Goal: Navigation & Orientation: Find specific page/section

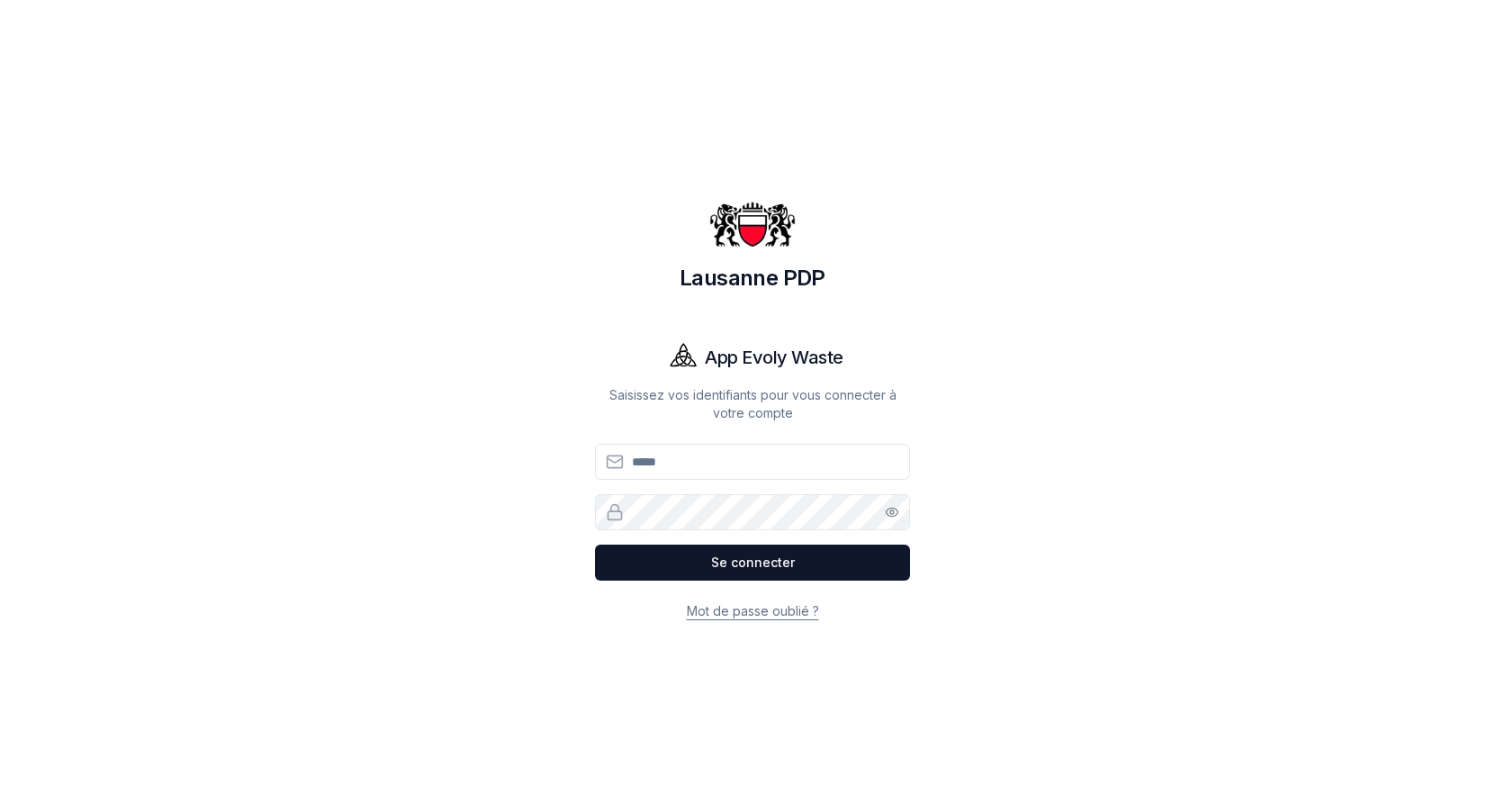
click at [1262, 449] on div "Lausanne PDP App Evoly Waste Saisissez vos identifiants pour vous connecter à v…" at bounding box center [752, 406] width 1440 height 812
click at [762, 471] on input "Email" at bounding box center [752, 462] width 315 height 36
click at [735, 566] on button "Se connecter" at bounding box center [752, 562] width 315 height 36
click at [787, 464] on input "**********" at bounding box center [752, 462] width 315 height 36
type input "**********"
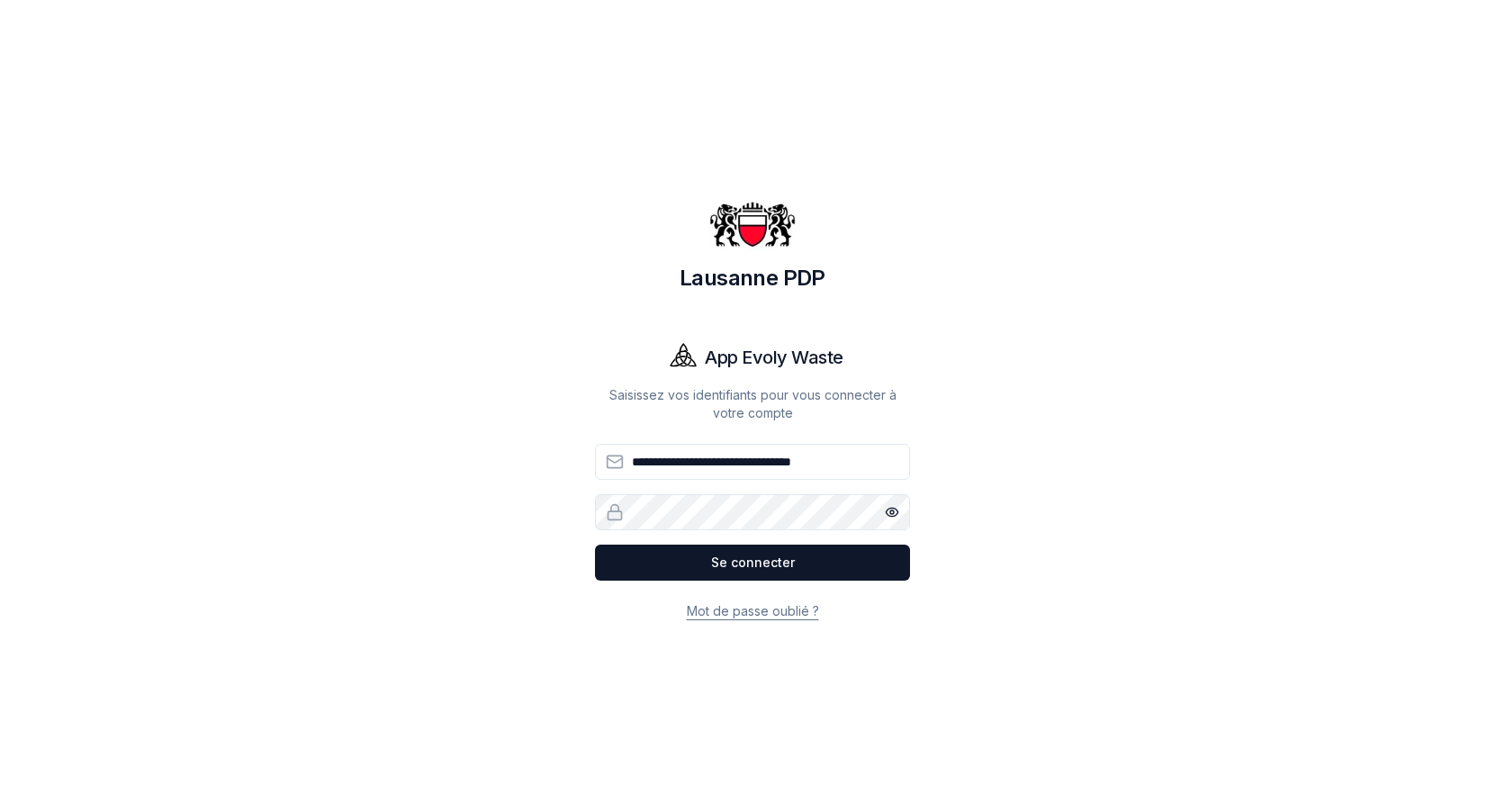
click at [892, 511] on circle "button" at bounding box center [892, 513] width 4 height 4
click at [754, 559] on button "Se connecter" at bounding box center [752, 562] width 315 height 36
click at [758, 572] on button "Se connecter" at bounding box center [752, 562] width 315 height 36
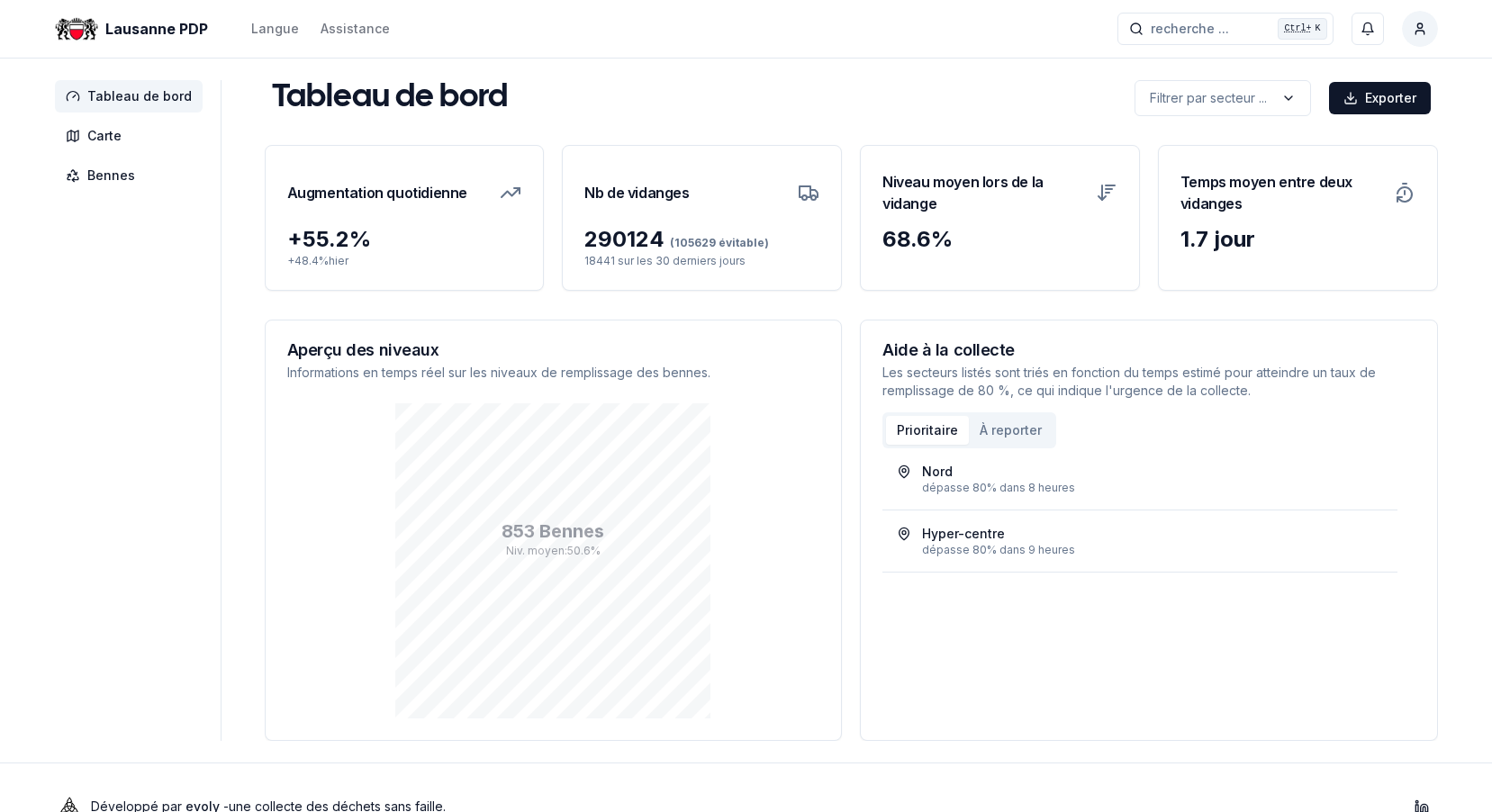
click at [115, 92] on span "Tableau de bord" at bounding box center [140, 96] width 105 height 18
click at [110, 178] on span "Bennes" at bounding box center [112, 175] width 48 height 18
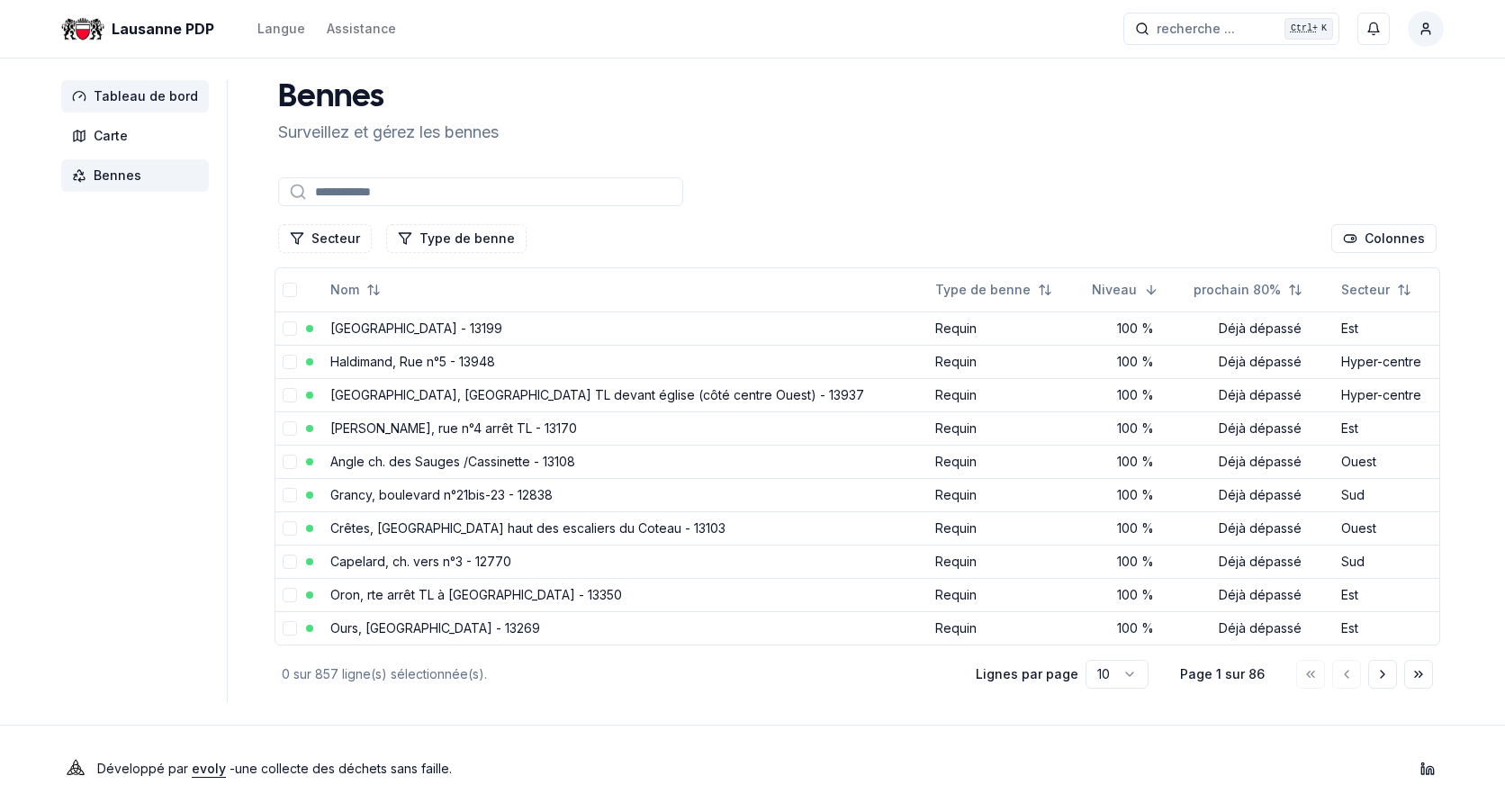
click at [125, 100] on span "Tableau de bord" at bounding box center [146, 96] width 105 height 18
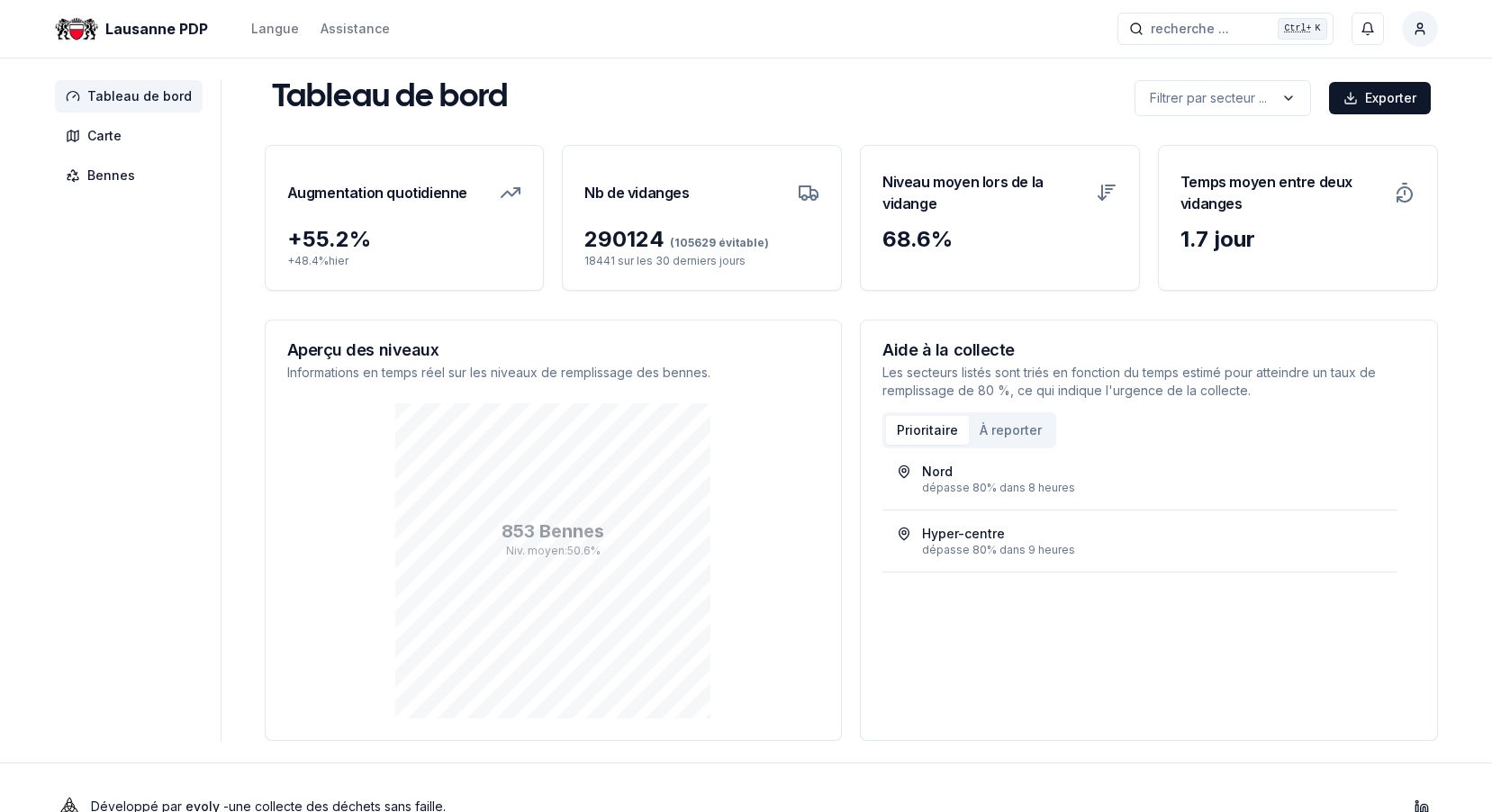
click at [124, 104] on span "Tableau de bord" at bounding box center [140, 96] width 105 height 18
click at [159, 33] on span "Lausanne PDP" at bounding box center [157, 29] width 103 height 22
click at [122, 134] on span "Carte" at bounding box center [129, 136] width 148 height 32
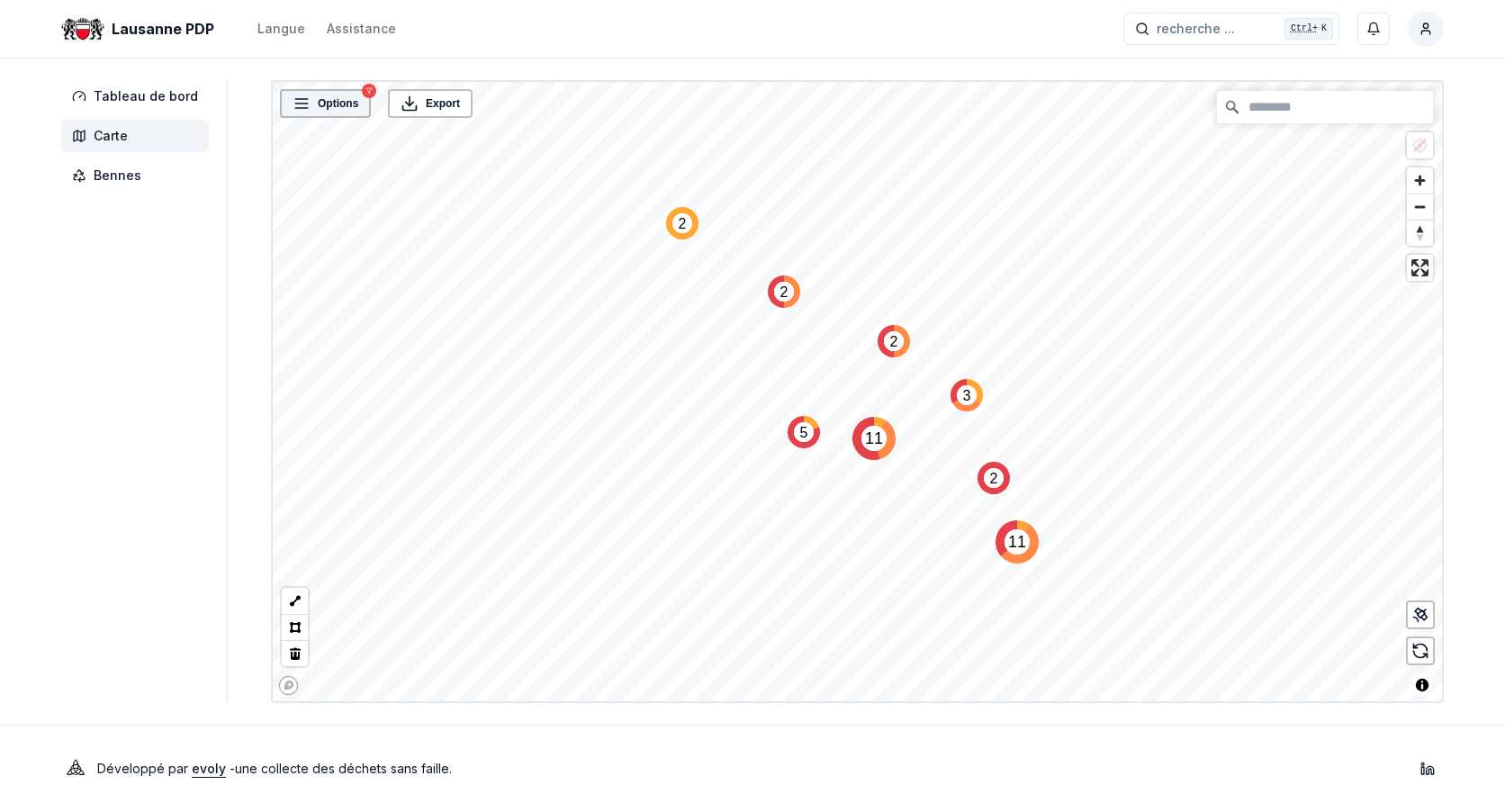
click at [293, 101] on icon at bounding box center [301, 103] width 18 height 18
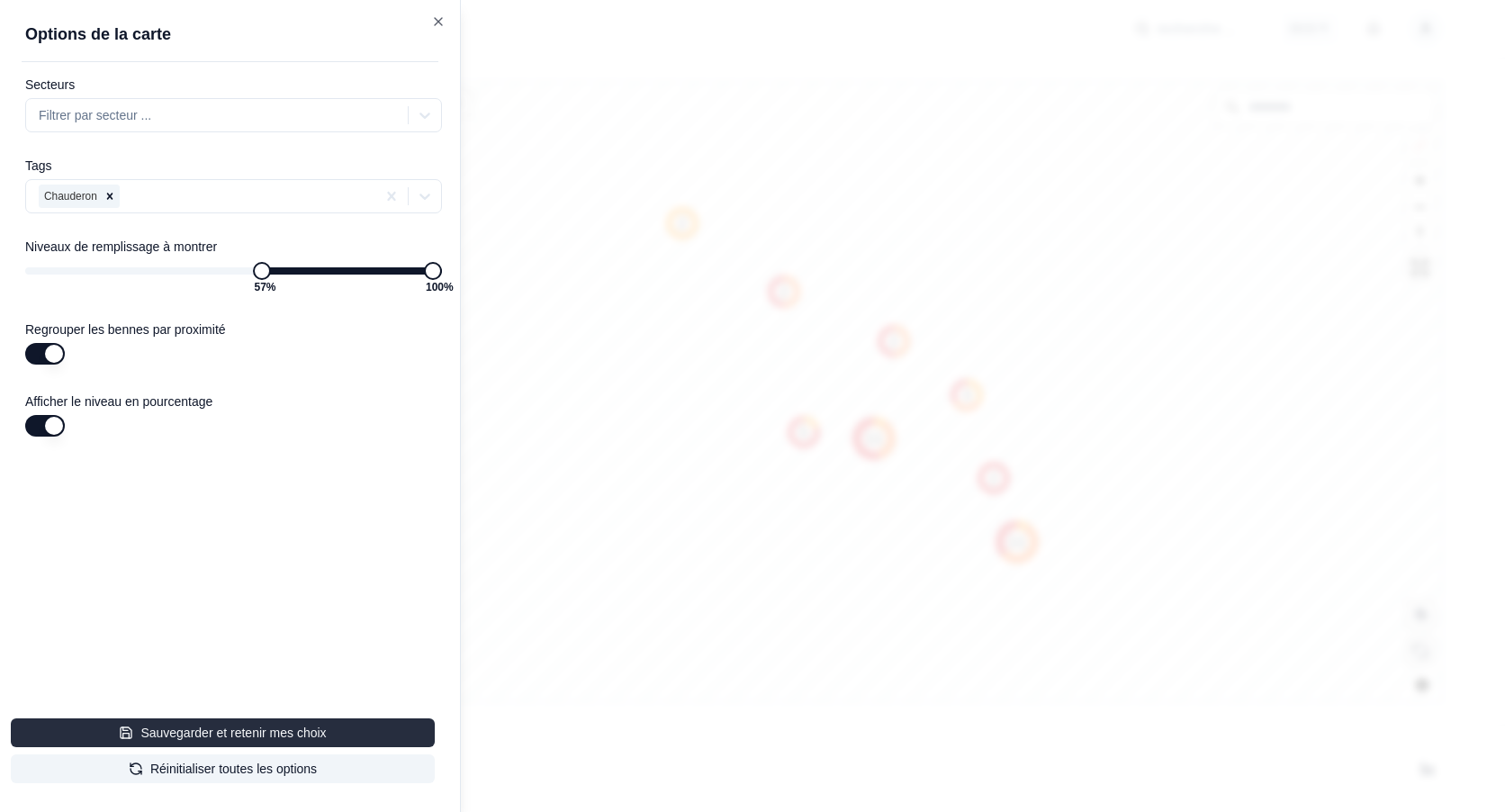
click at [246, 727] on button "Sauvegarder et retenir mes choix" at bounding box center [222, 733] width 424 height 29
click at [433, 18] on icon "button" at bounding box center [437, 21] width 14 height 14
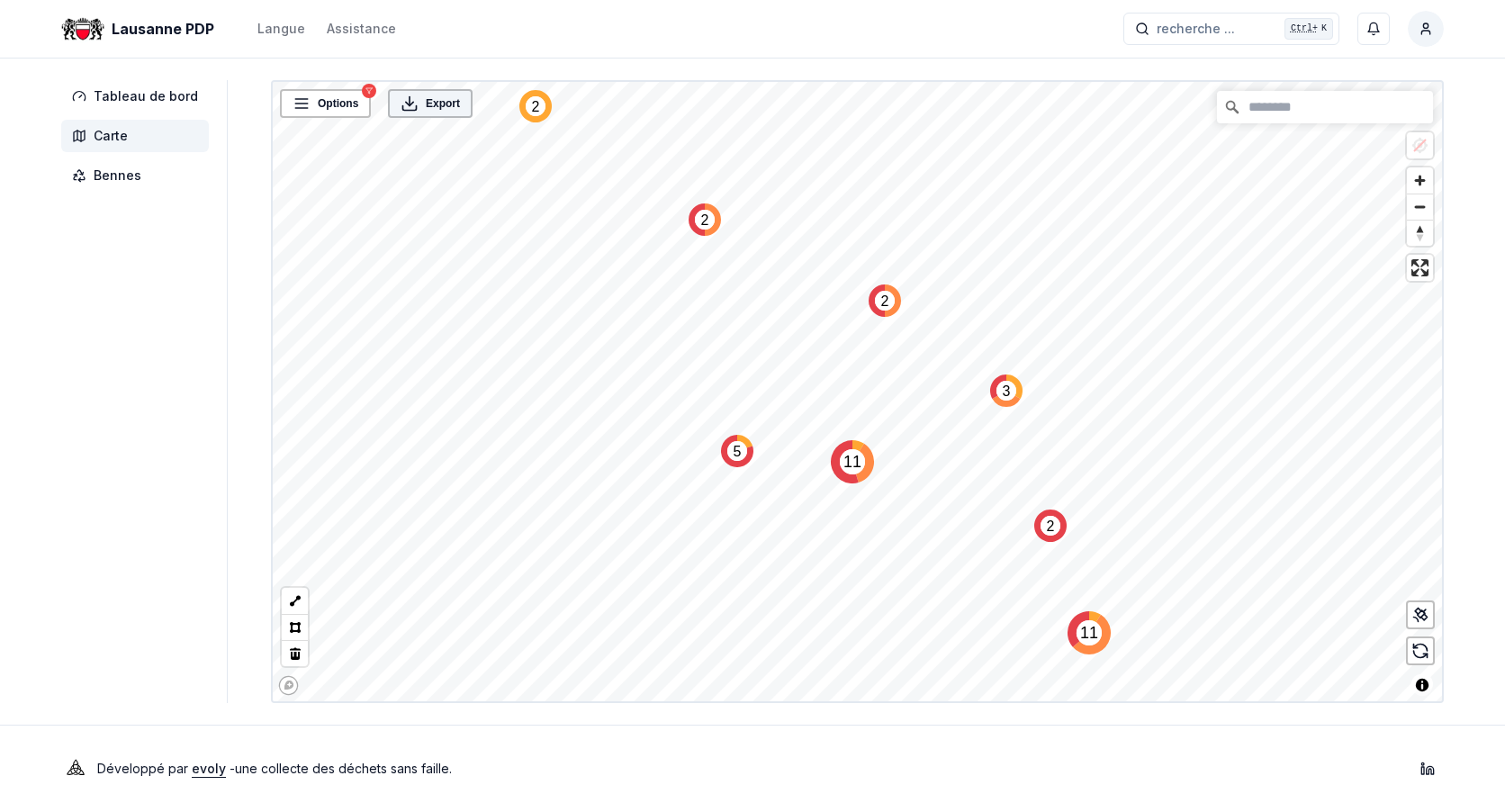
click at [400, 106] on icon at bounding box center [409, 103] width 18 height 18
click at [337, 108] on span "Options" at bounding box center [337, 103] width 41 height 18
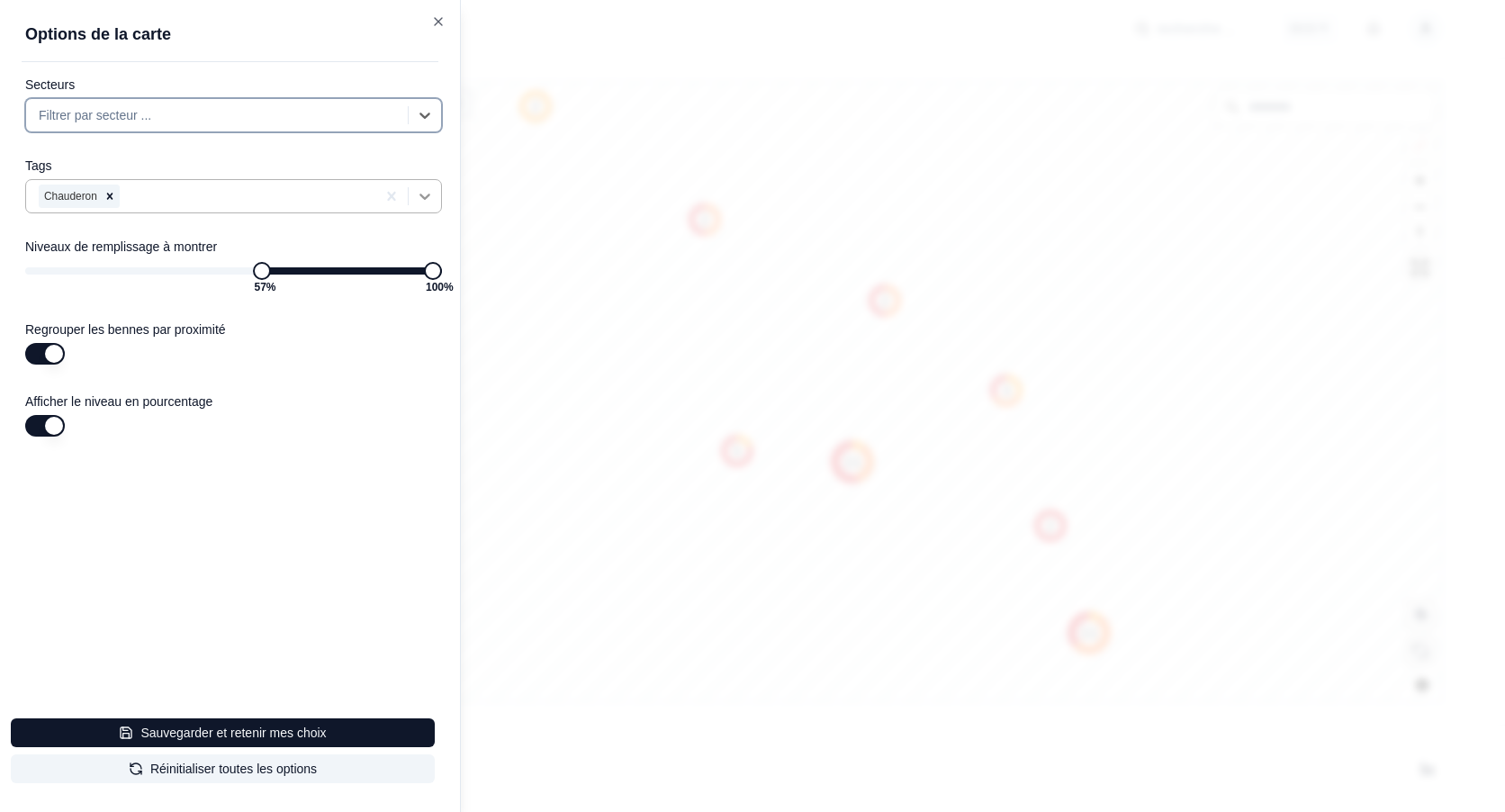
click at [424, 192] on icon at bounding box center [424, 195] width 18 height 18
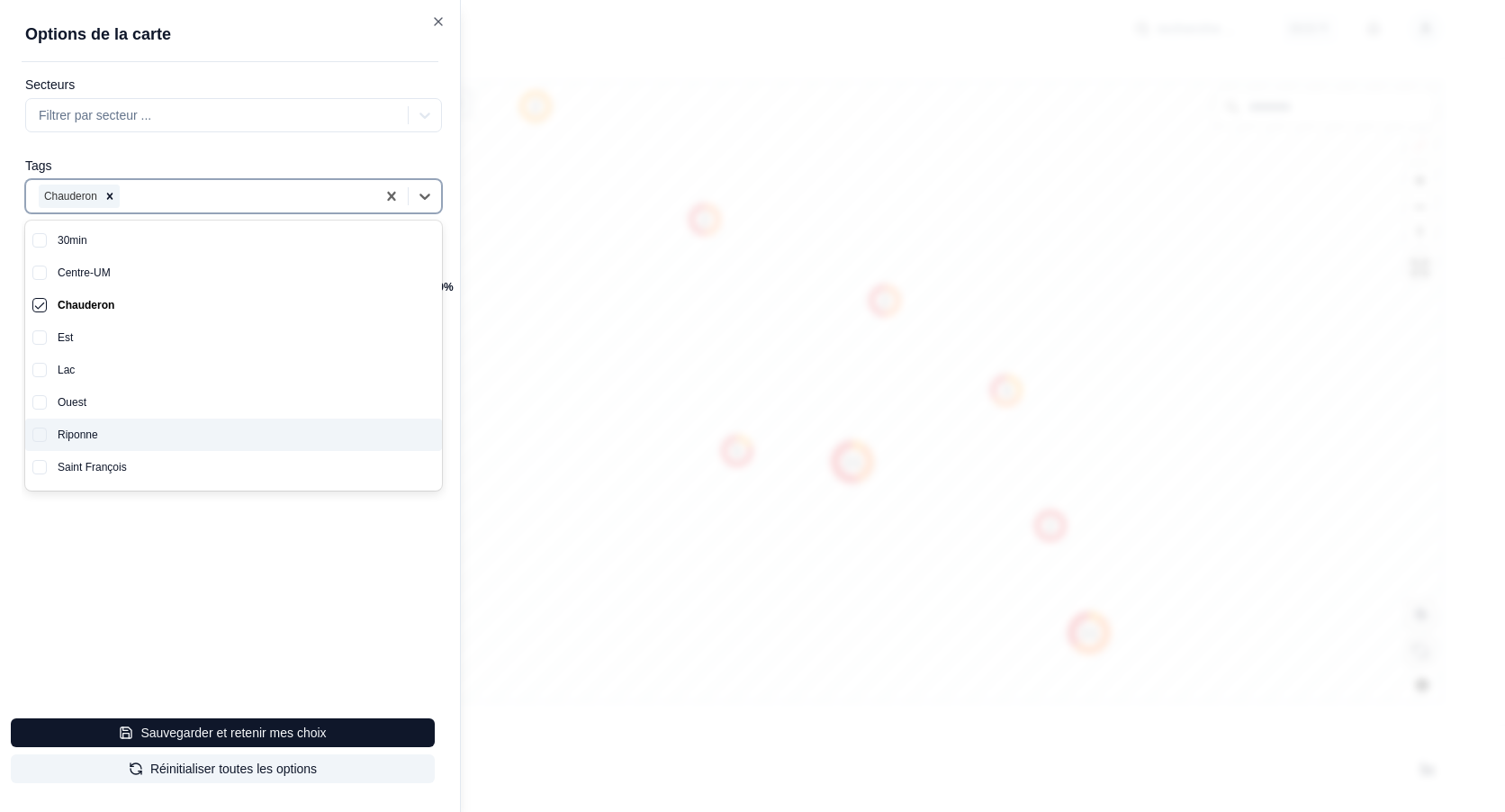
click at [101, 437] on div "Riponne" at bounding box center [244, 435] width 396 height 32
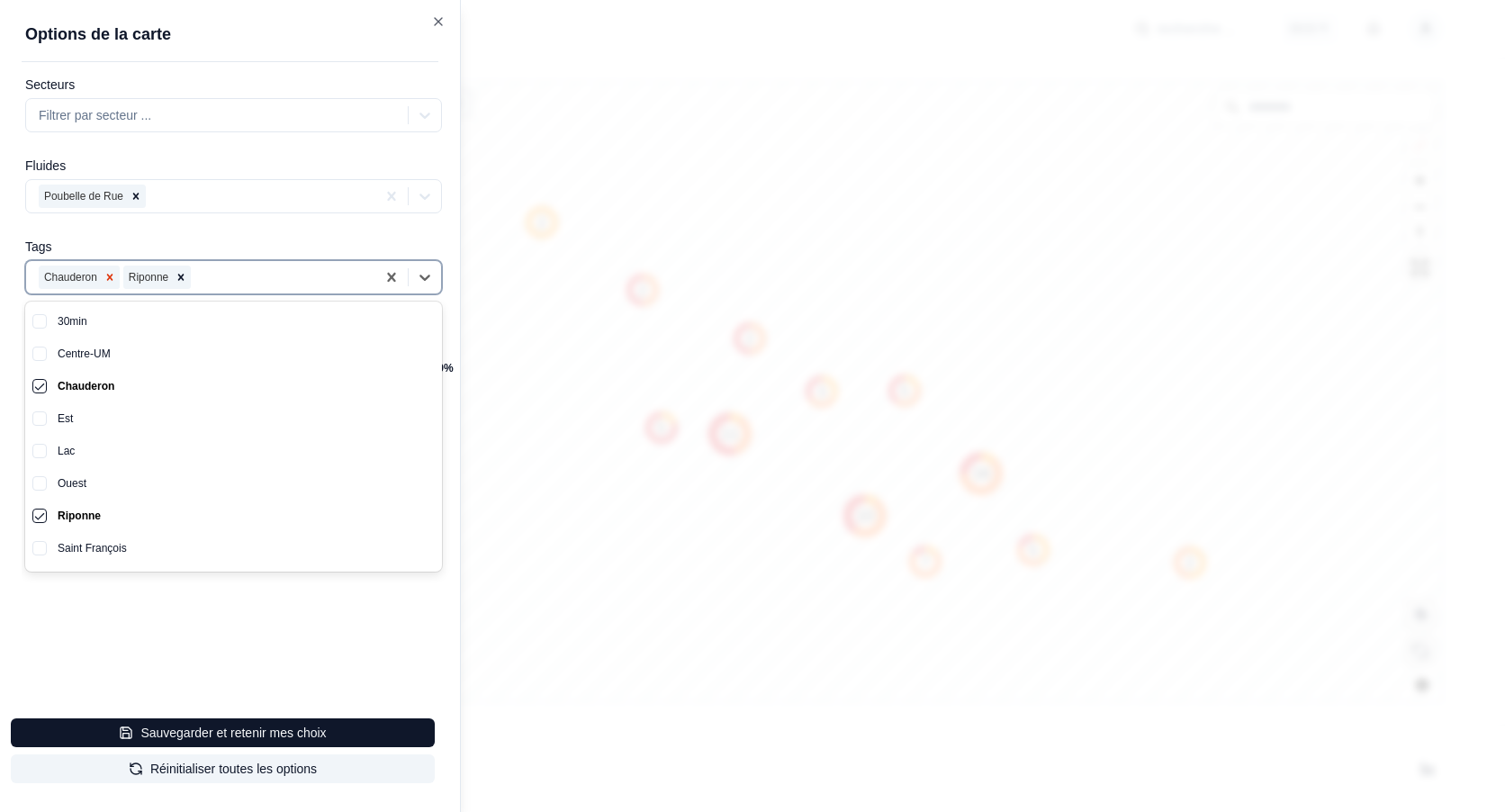
click at [109, 275] on icon "Remove Chauderon" at bounding box center [110, 276] width 7 height 7
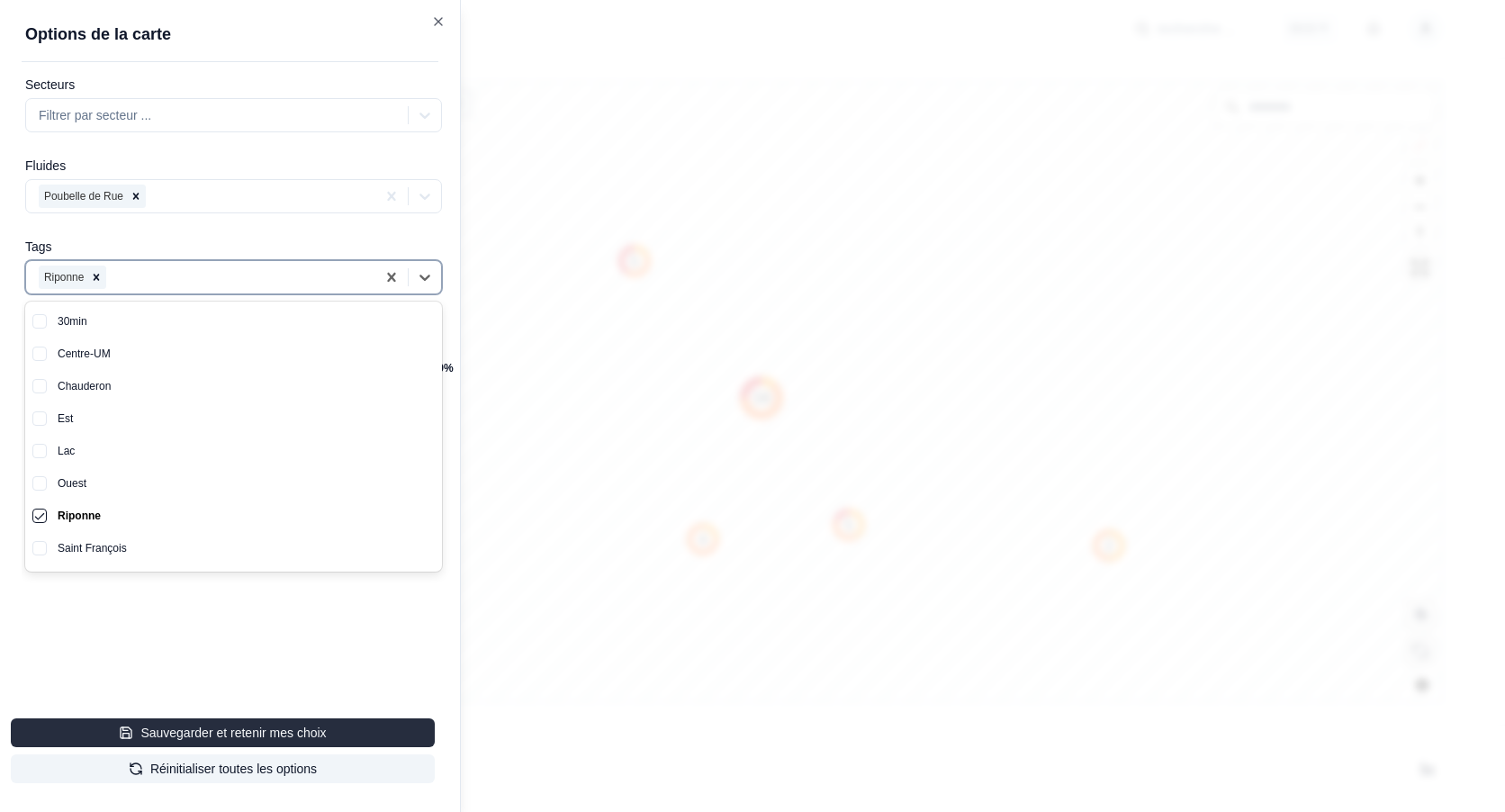
click at [232, 729] on button "Sauvegarder et retenir mes choix" at bounding box center [222, 733] width 424 height 29
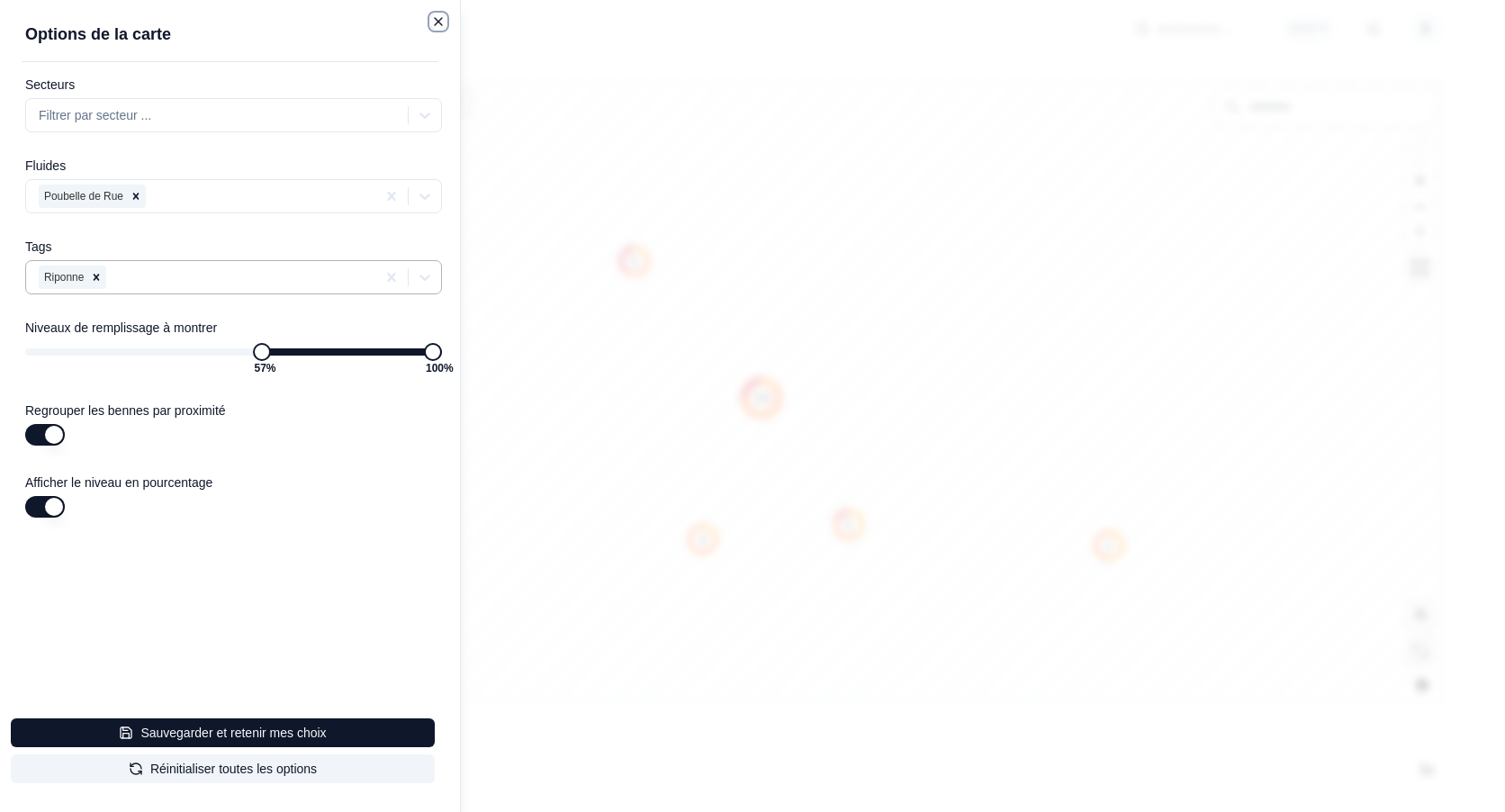
click at [438, 20] on icon "button" at bounding box center [437, 21] width 14 height 14
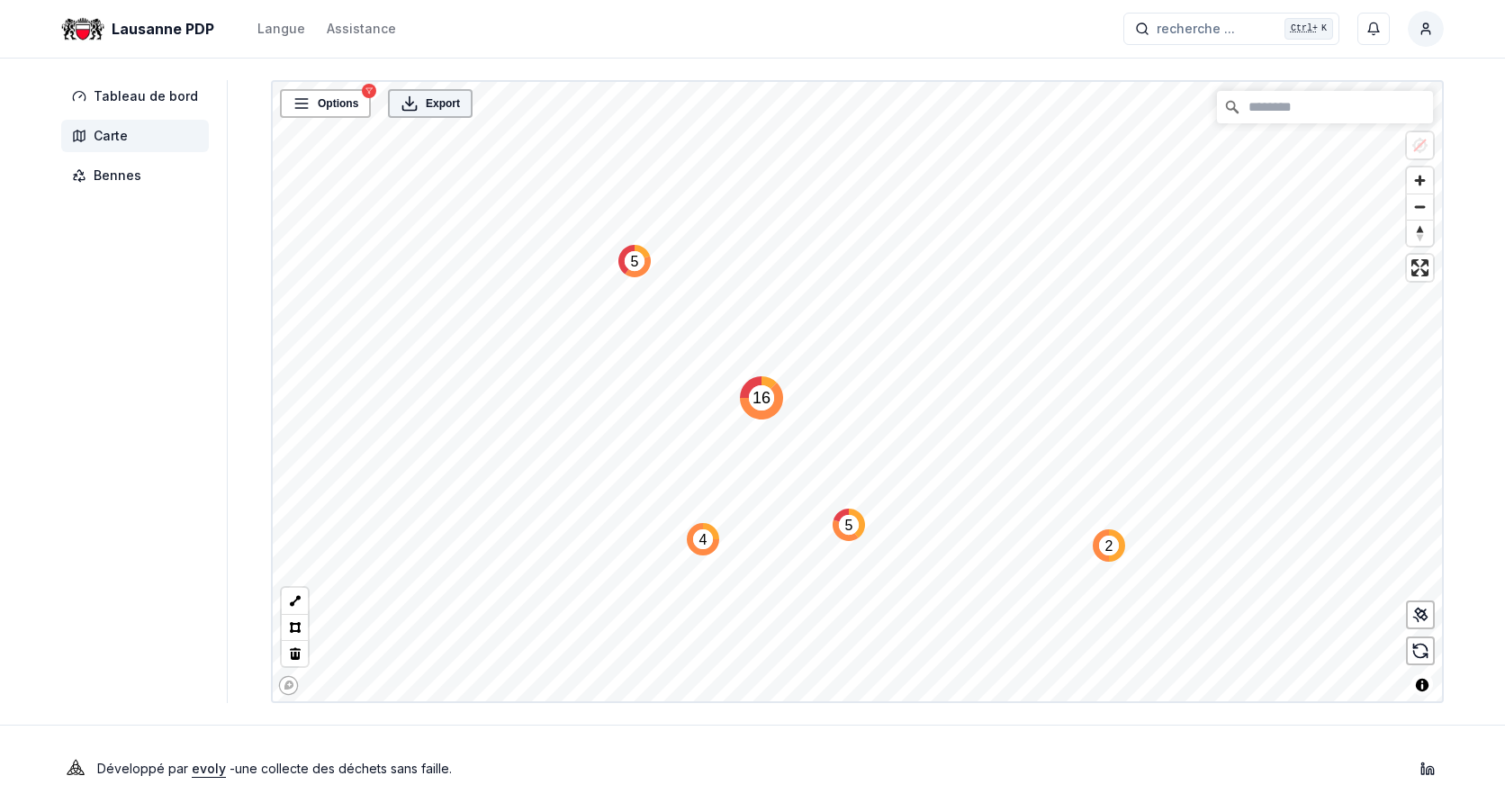
click at [405, 108] on icon at bounding box center [409, 103] width 18 height 18
click at [317, 106] on span "Options" at bounding box center [337, 103] width 41 height 18
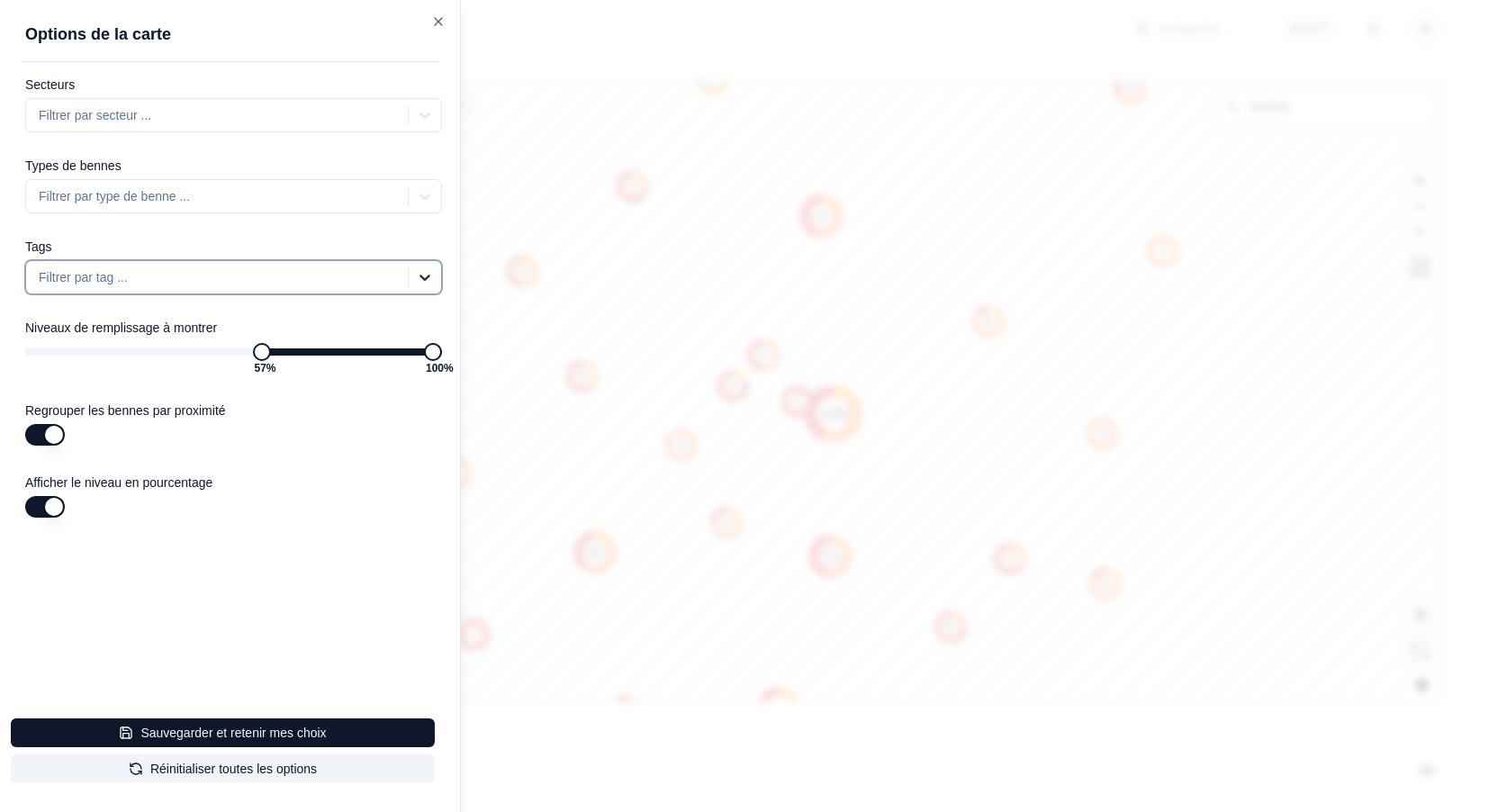
click at [427, 274] on icon at bounding box center [424, 276] width 18 height 18
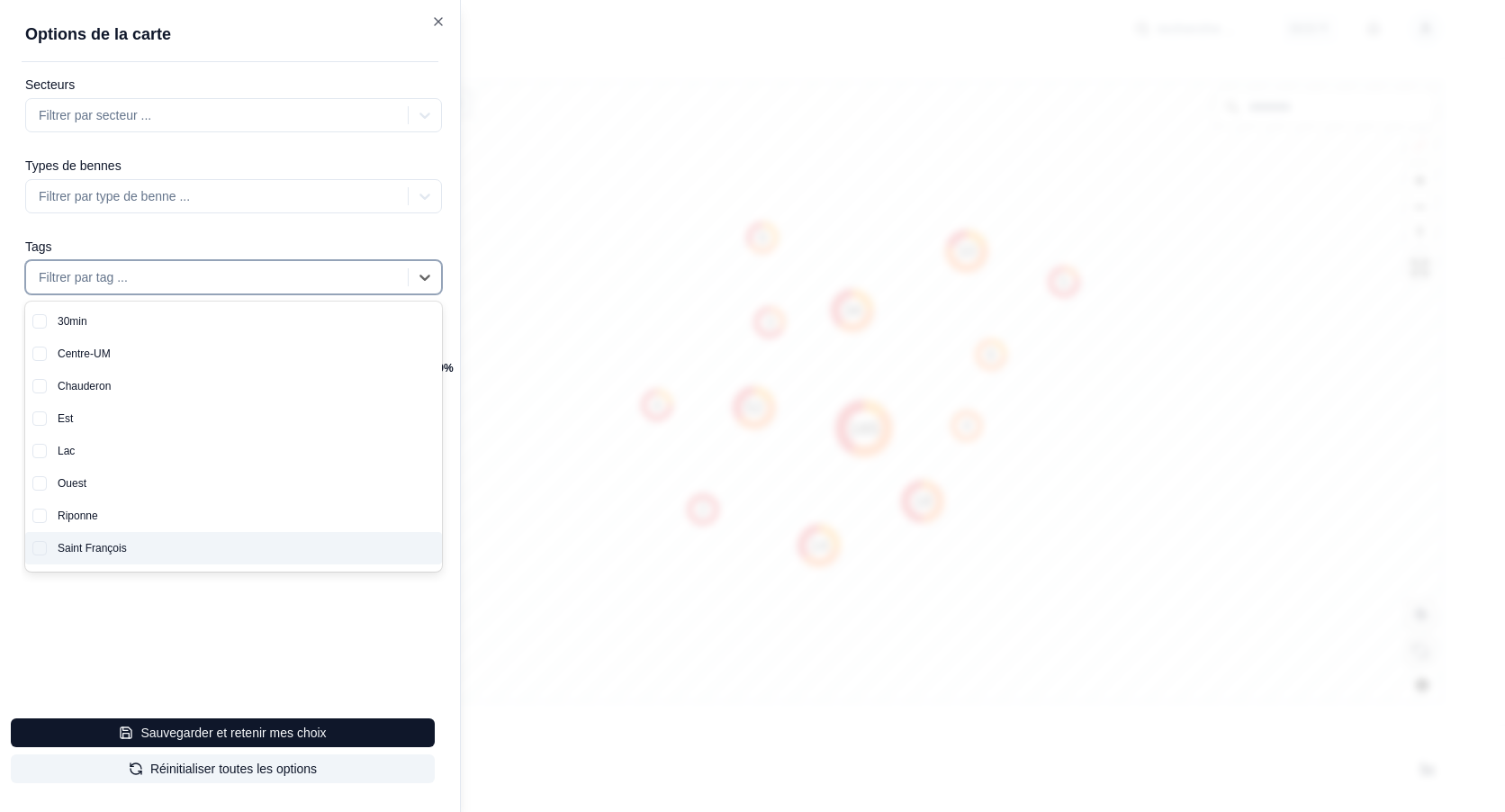
click at [130, 558] on div "Saint François" at bounding box center [244, 548] width 396 height 32
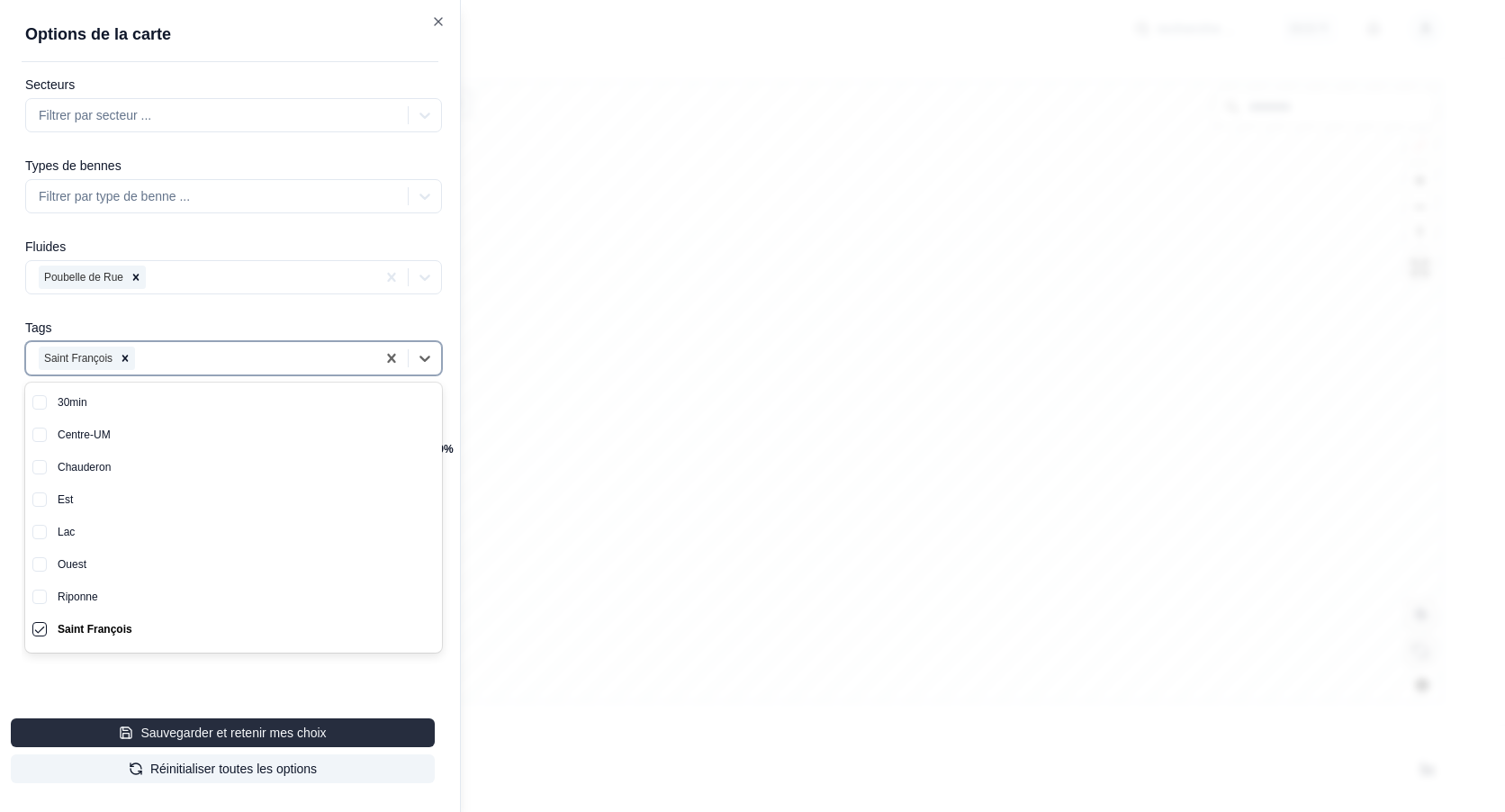
click at [221, 730] on button "Sauvegarder et retenir mes choix" at bounding box center [222, 733] width 424 height 29
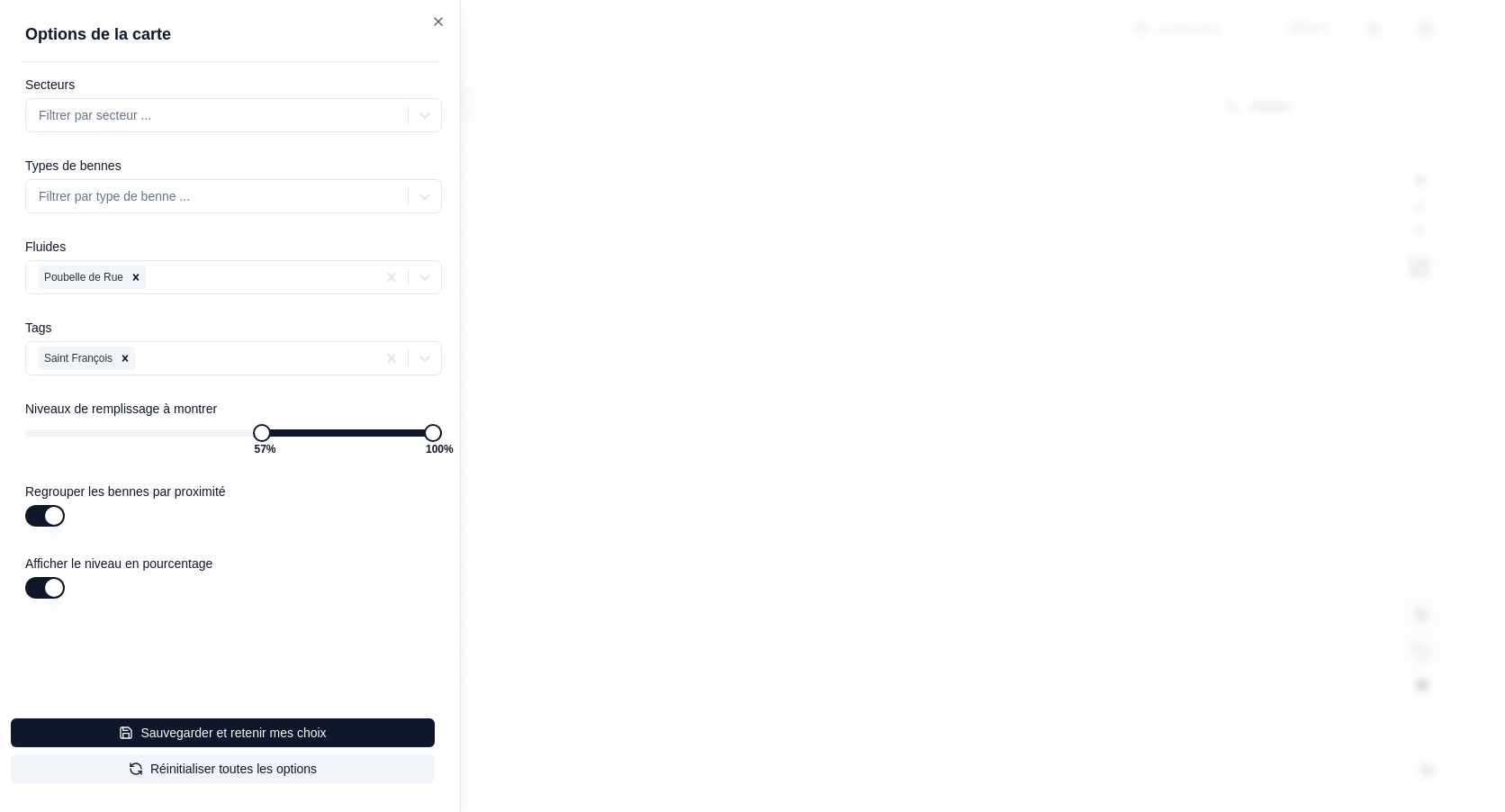
click at [1078, 229] on div at bounding box center [752, 406] width 1505 height 812
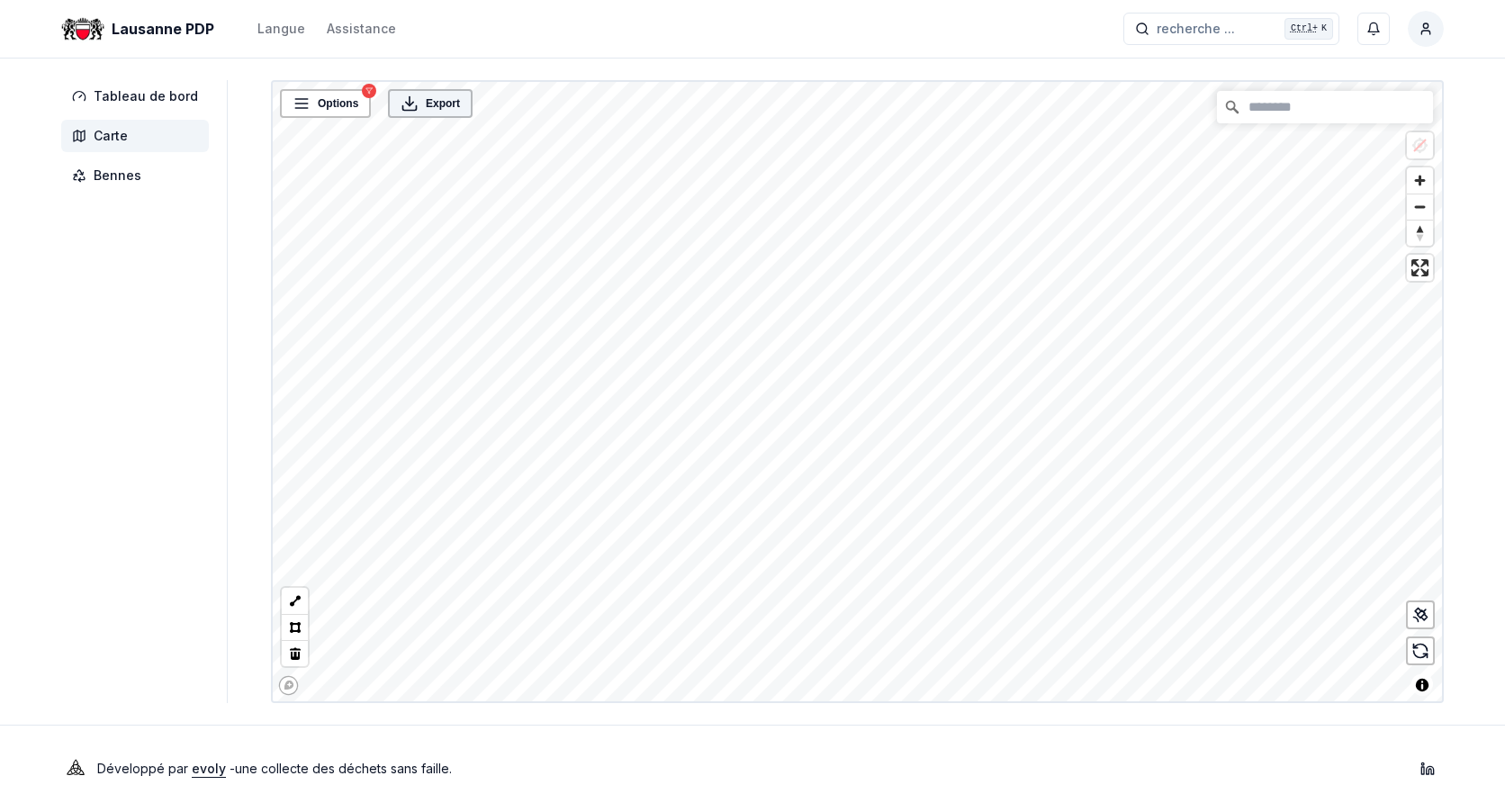
click at [440, 113] on div "Export" at bounding box center [430, 104] width 85 height 29
